Goal: Navigation & Orientation: Find specific page/section

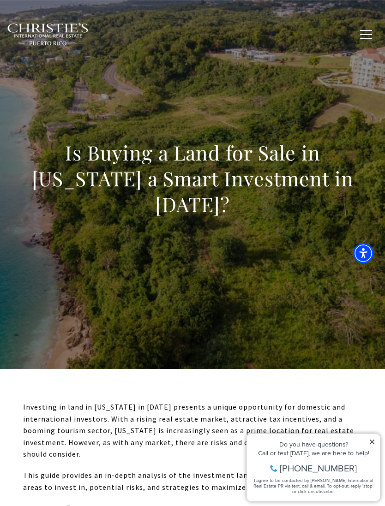
click at [368, 23] on button "button" at bounding box center [366, 34] width 24 height 27
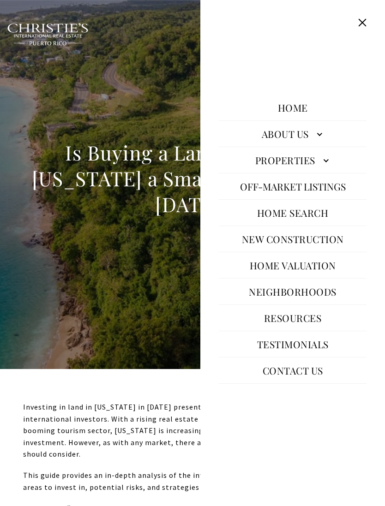
click at [314, 171] on link "Properties" at bounding box center [293, 160] width 148 height 22
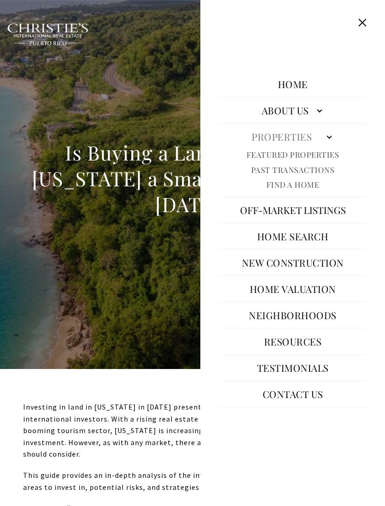
click at [305, 148] on link "Properties" at bounding box center [293, 137] width 148 height 22
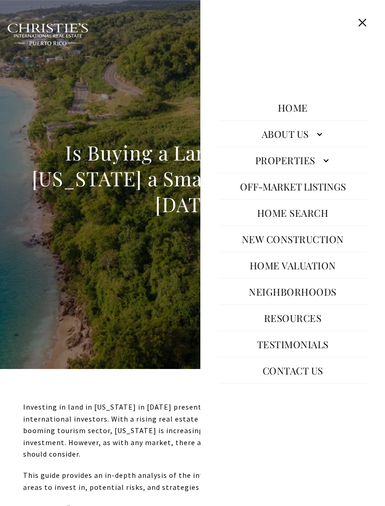
click at [327, 171] on link "Properties" at bounding box center [293, 160] width 148 height 22
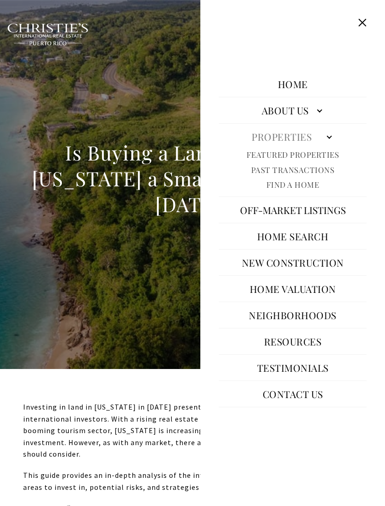
click at [331, 160] on link "Featured Properties" at bounding box center [293, 155] width 93 height 11
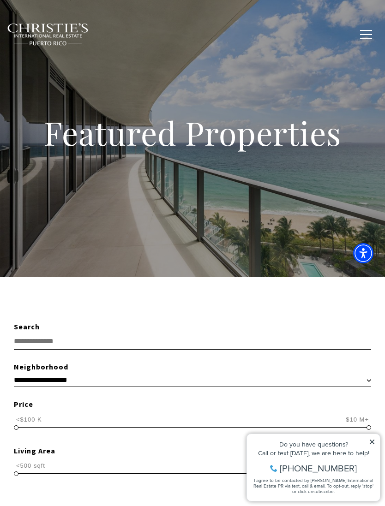
click at [39, 341] on input "text" at bounding box center [192, 341] width 357 height 17
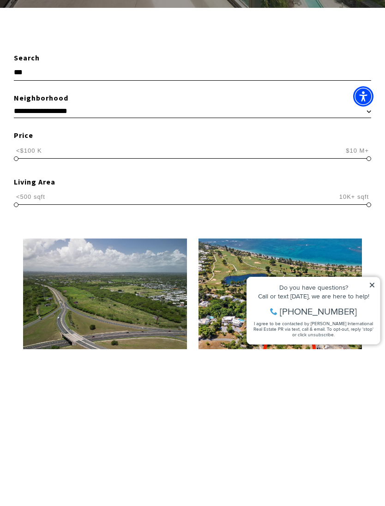
scroll to position [120, 0]
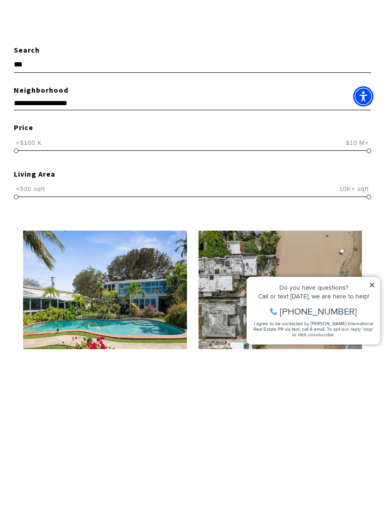
click at [372, 285] on icon at bounding box center [372, 285] width 5 height 5
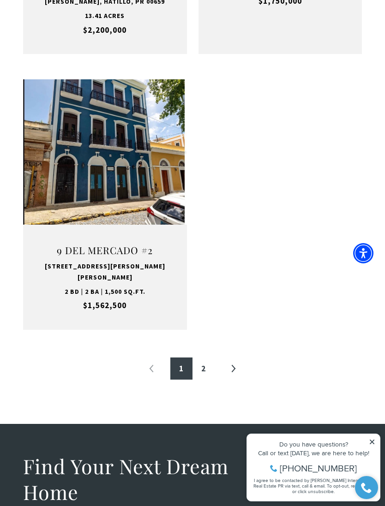
scroll to position [1616, 0]
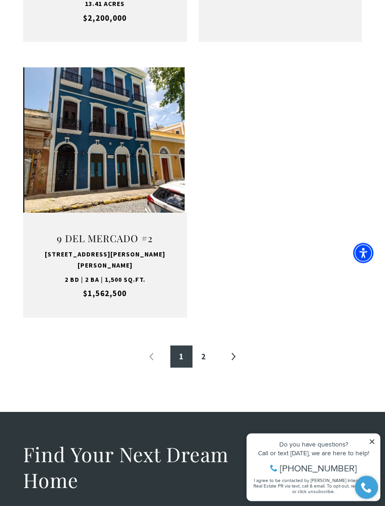
click at [198, 346] on link "2" at bounding box center [204, 357] width 22 height 22
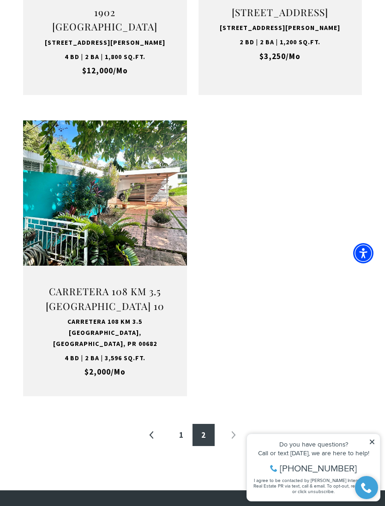
scroll to position [1243, 0]
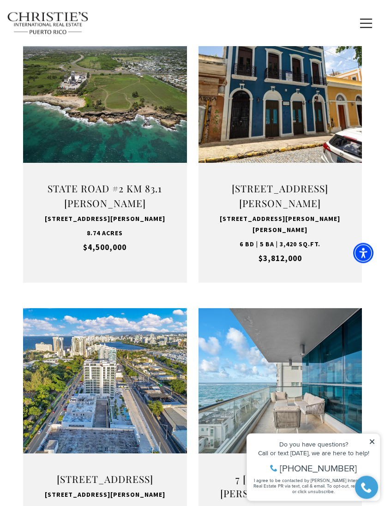
scroll to position [279, 0]
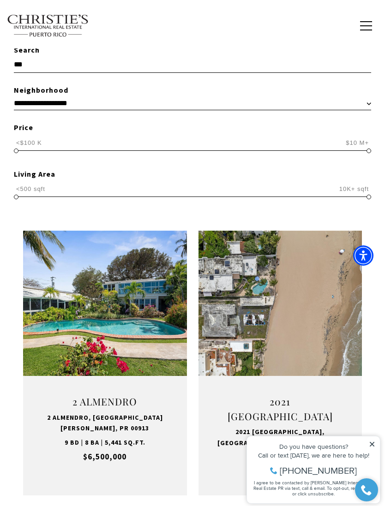
type input "**"
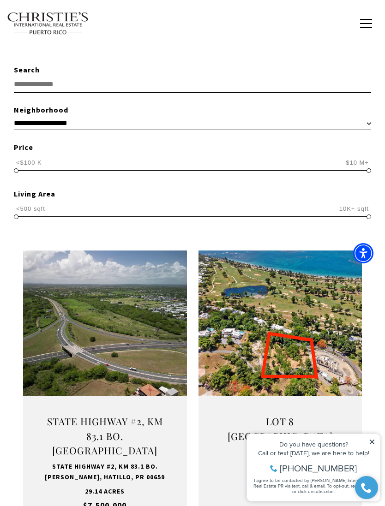
scroll to position [277, 0]
